Goal: Use online tool/utility: Use online tool/utility

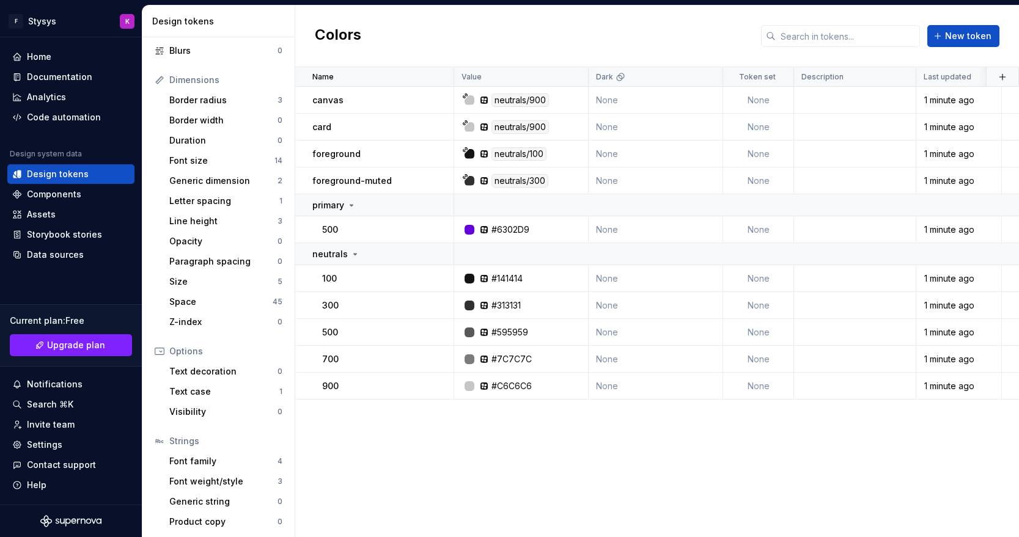
scroll to position [132, 0]
click at [203, 299] on div "Space" at bounding box center [220, 300] width 103 height 12
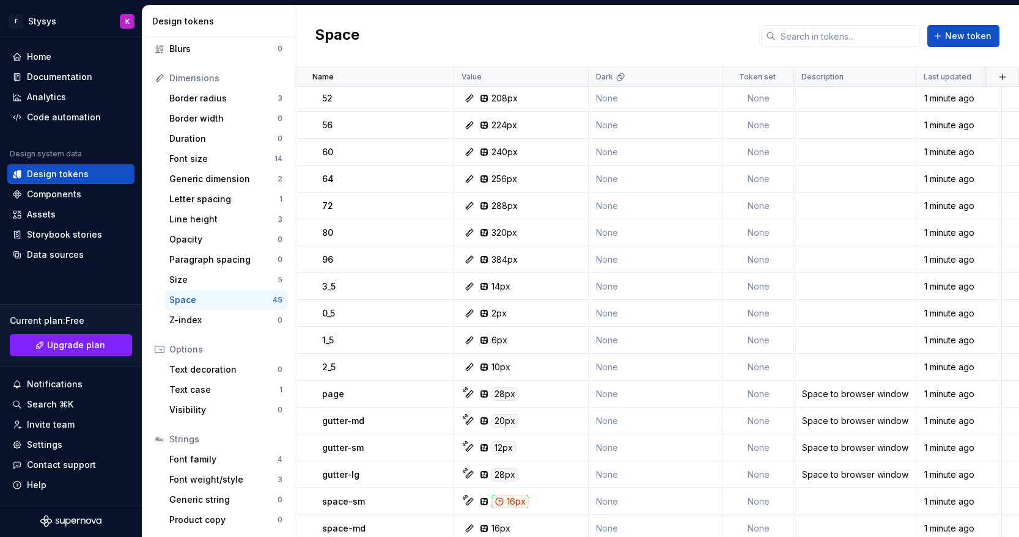
scroll to position [782, 0]
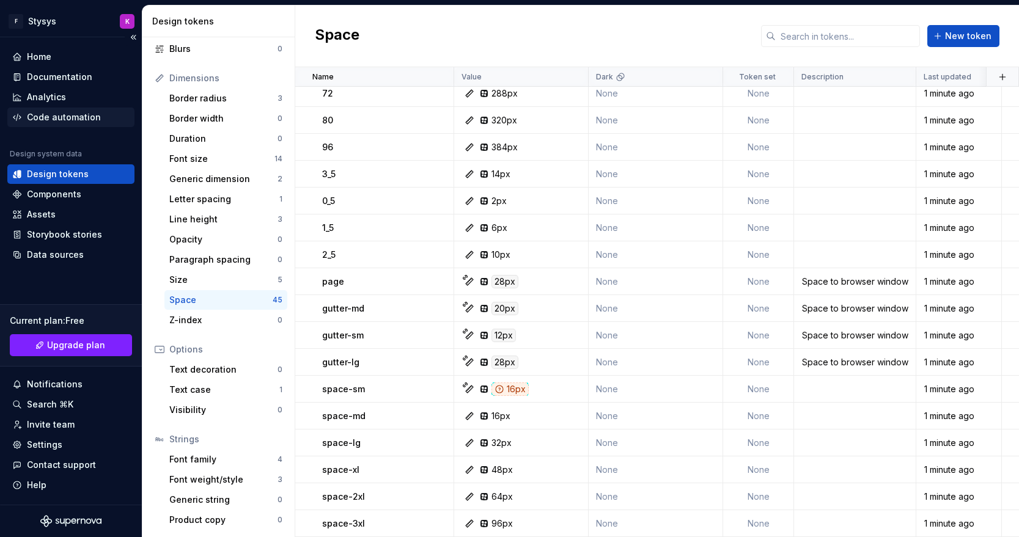
click at [66, 117] on div "Code automation" at bounding box center [64, 117] width 74 height 12
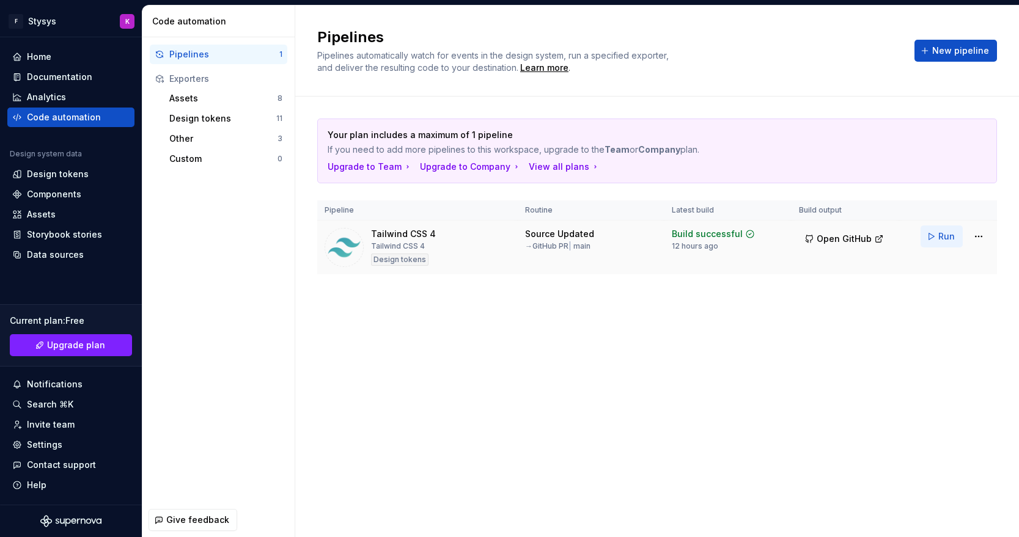
click at [937, 238] on button "Run" at bounding box center [942, 237] width 42 height 22
click at [829, 244] on span "Open GitHub" at bounding box center [844, 239] width 55 height 12
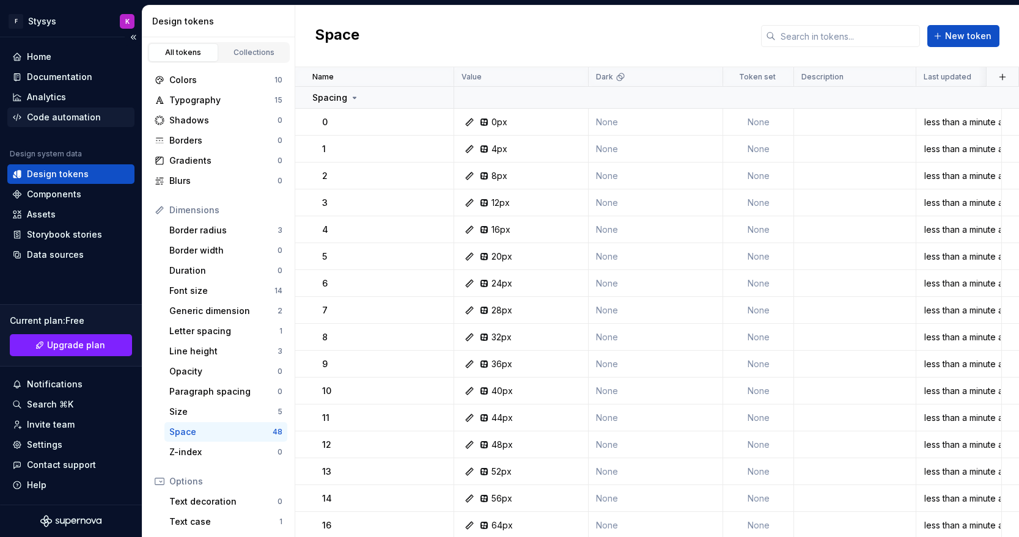
click at [85, 108] on div "Code automation" at bounding box center [70, 118] width 127 height 20
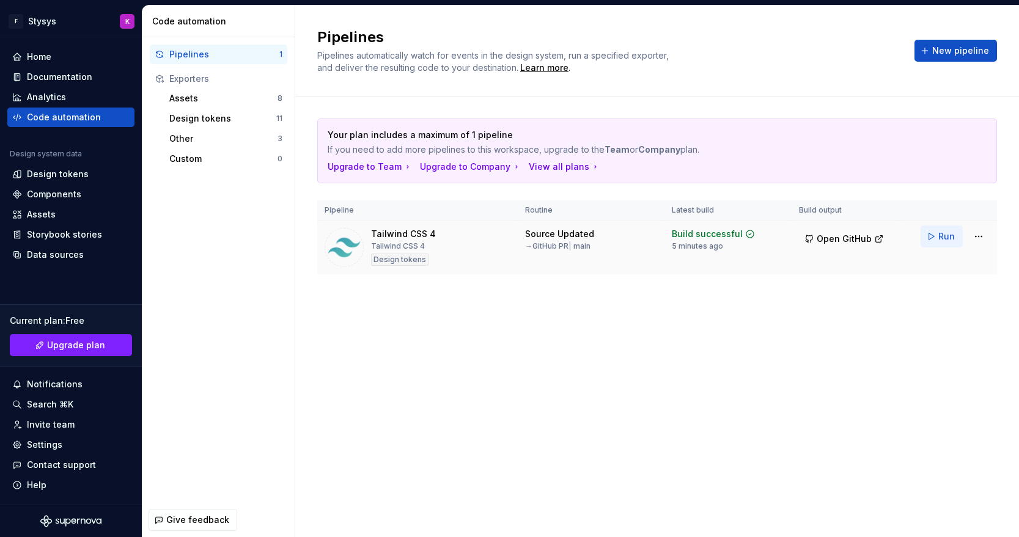
click at [939, 233] on span "Run" at bounding box center [946, 236] width 17 height 12
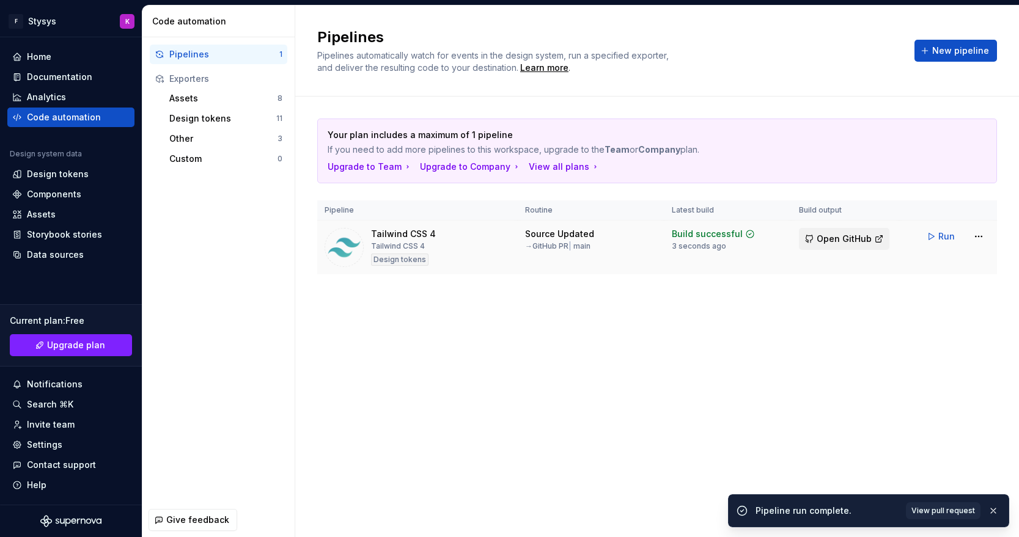
click at [812, 237] on button "Open GitHub" at bounding box center [844, 239] width 90 height 22
